Goal: Navigation & Orientation: Find specific page/section

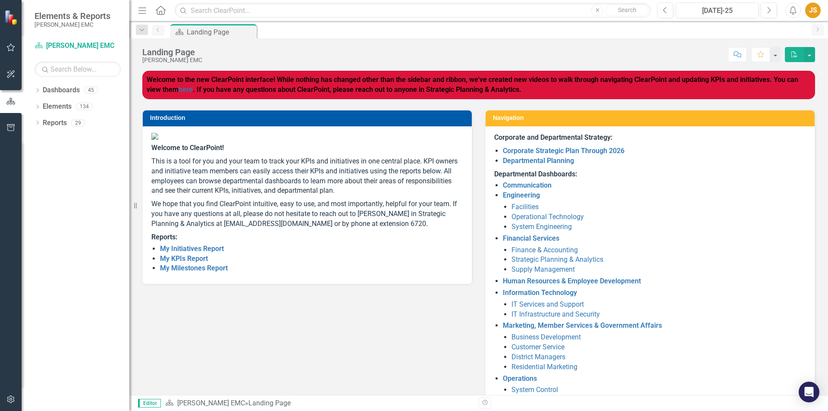
click at [13, 44] on button "button" at bounding box center [10, 48] width 19 height 18
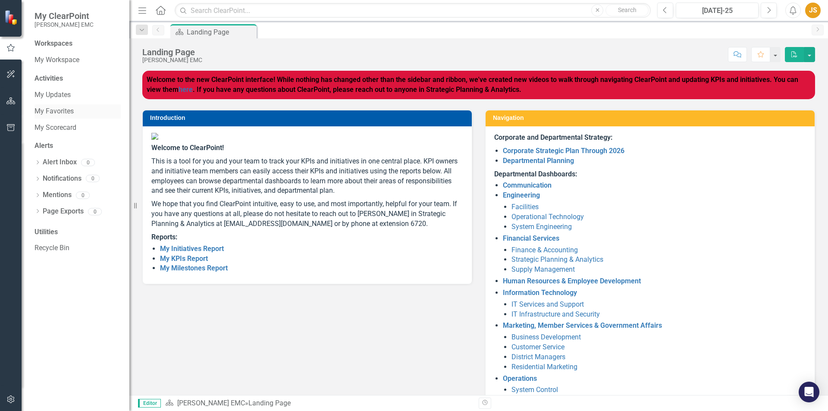
click at [52, 114] on link "My Favorites" at bounding box center [77, 112] width 86 height 10
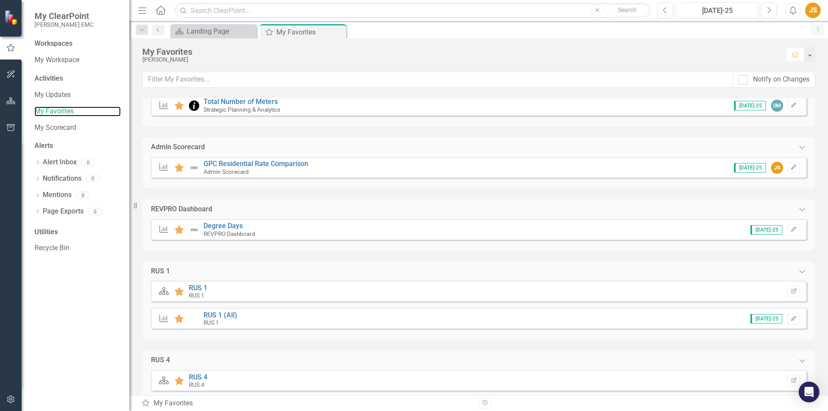
scroll to position [86, 0]
click at [226, 225] on link "Degree Days" at bounding box center [223, 225] width 39 height 8
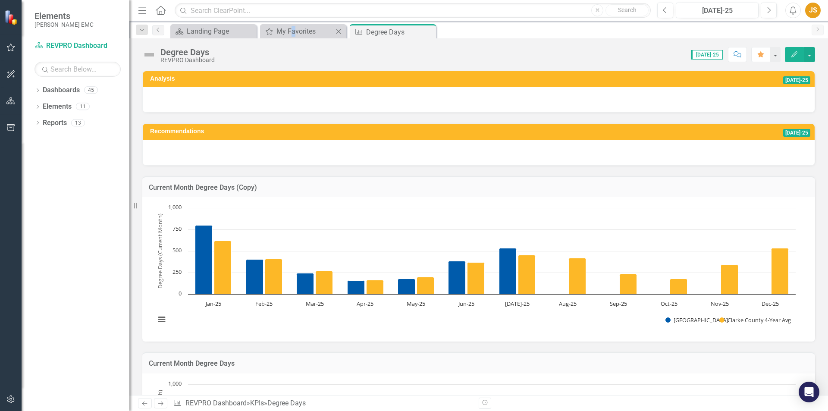
drag, startPoint x: 291, startPoint y: 25, endPoint x: 298, endPoint y: 38, distance: 14.8
click at [298, 37] on div "My Favorites My Favorites Close" at bounding box center [303, 31] width 86 height 14
click at [294, 34] on div "My Favorites" at bounding box center [304, 31] width 57 height 11
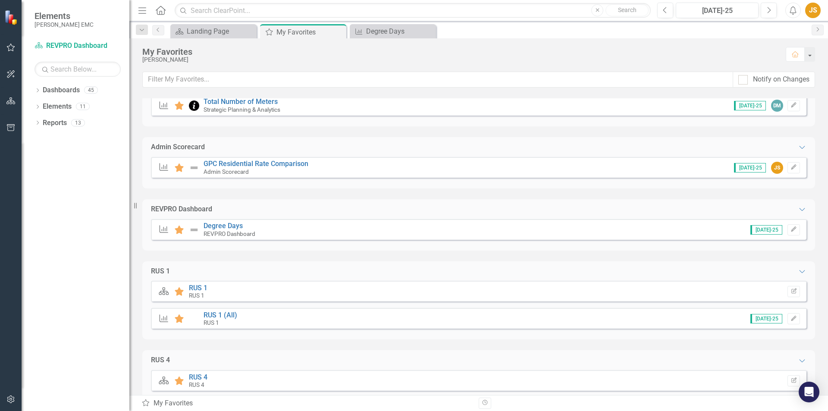
scroll to position [86, 0]
click at [194, 285] on link "RUS 1" at bounding box center [198, 287] width 19 height 8
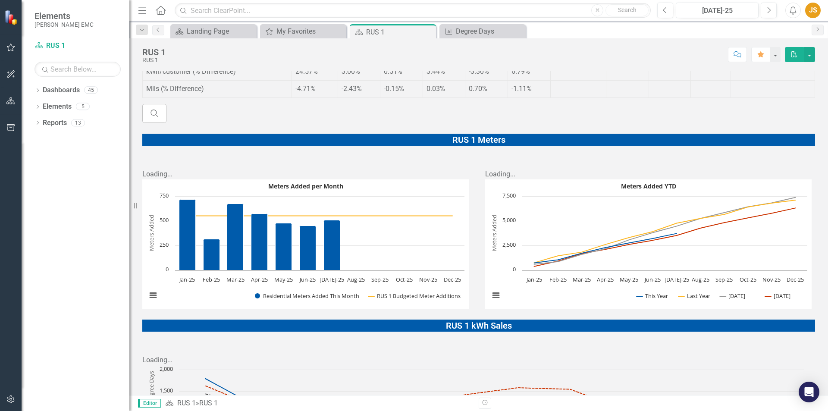
scroll to position [355, 0]
